Goal: Information Seeking & Learning: Understand process/instructions

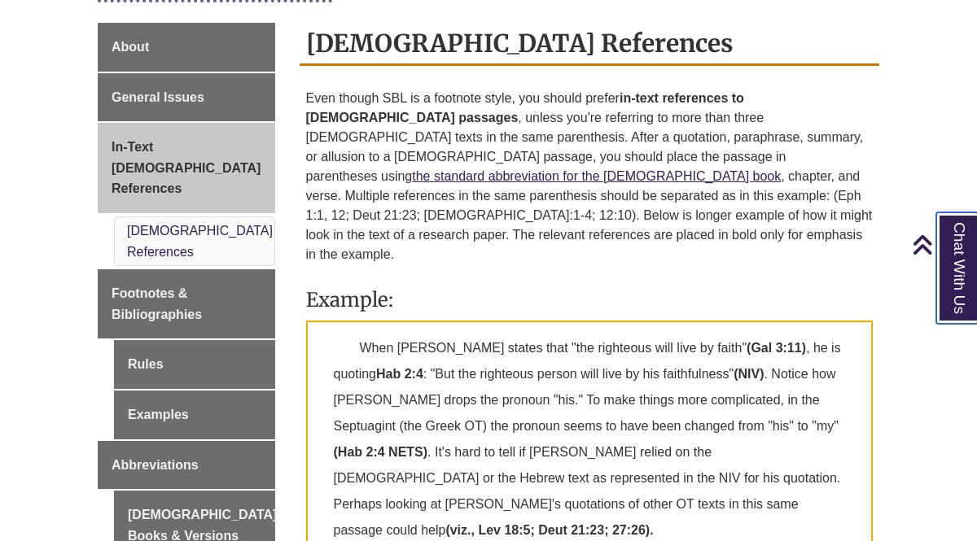
scroll to position [464, 0]
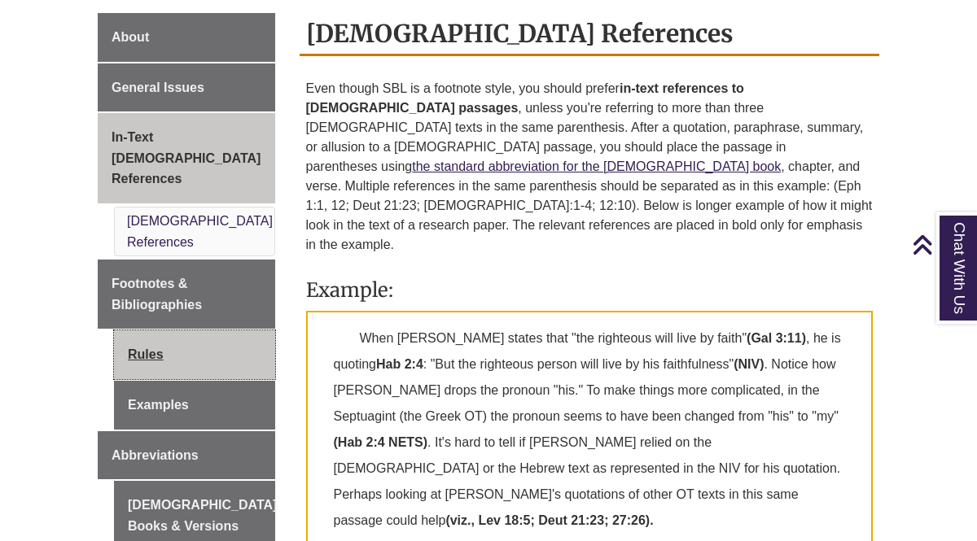
click at [136, 331] on link "Rules" at bounding box center [194, 355] width 161 height 49
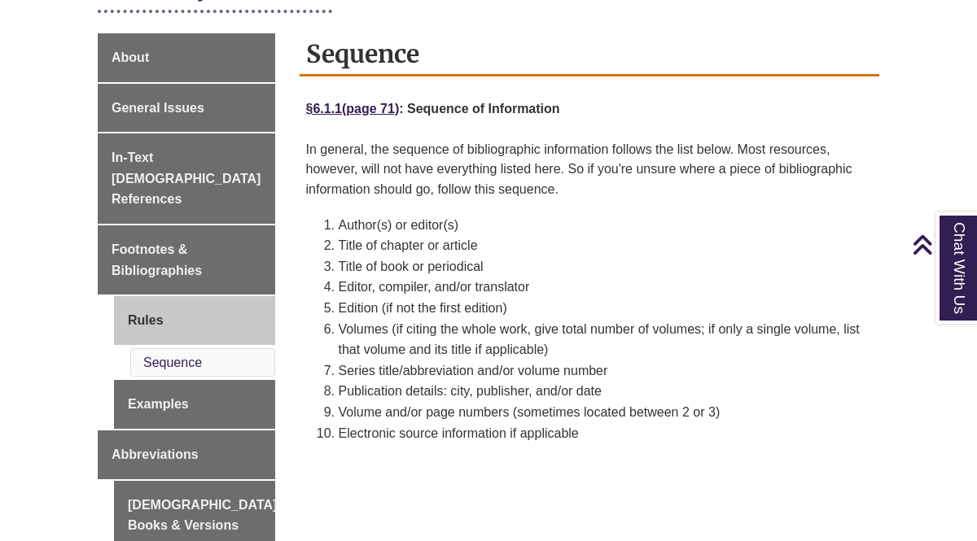
scroll to position [428, 0]
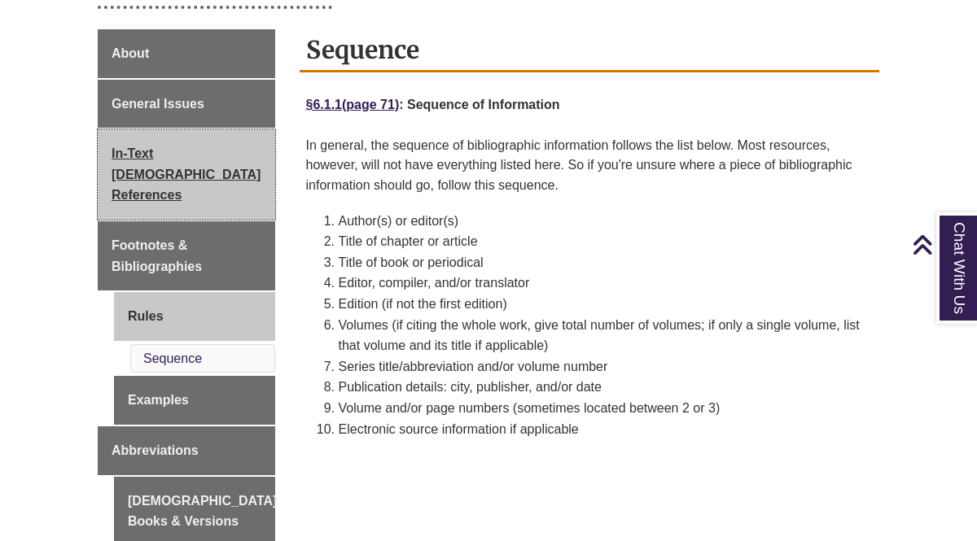
click at [139, 152] on span "In-Text [DEMOGRAPHIC_DATA] References" at bounding box center [186, 174] width 149 height 55
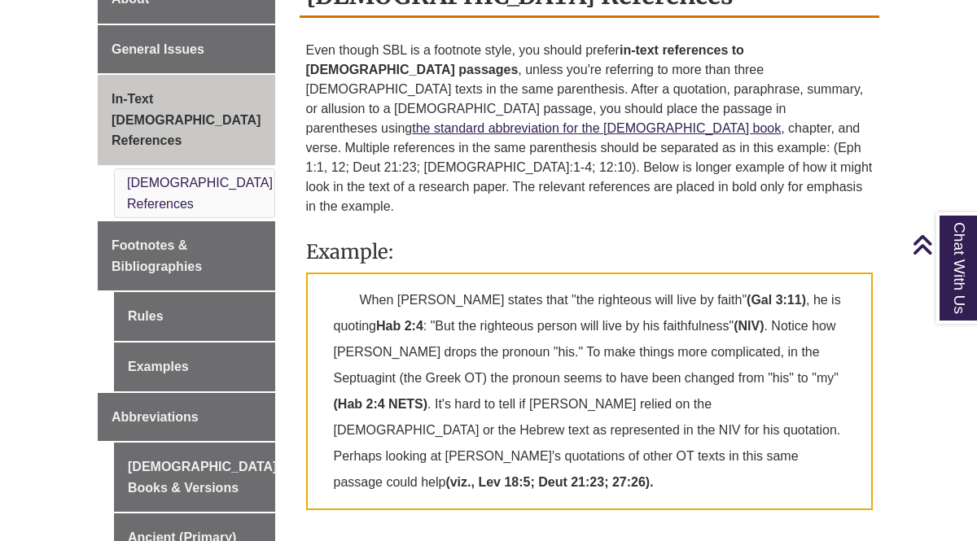
scroll to position [490, 0]
